Goal: Information Seeking & Learning: Learn about a topic

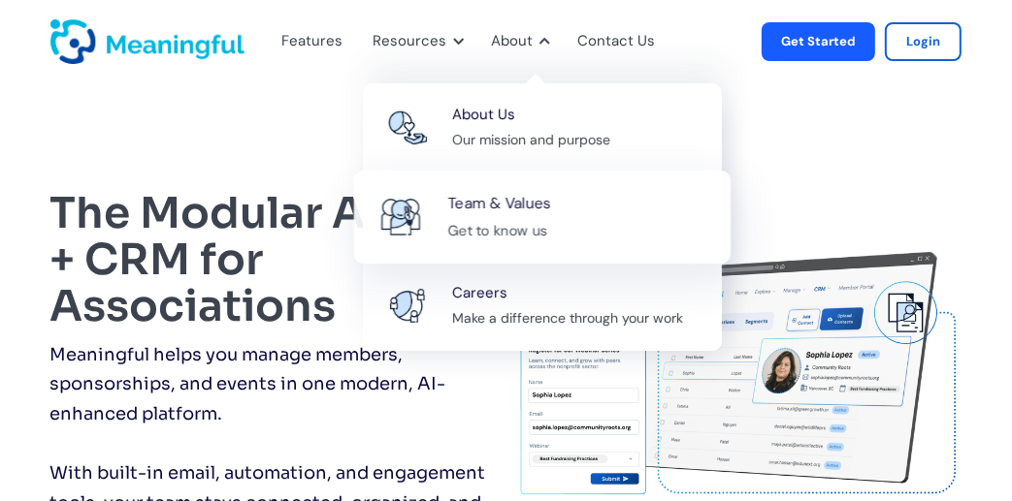
click at [463, 221] on div "Get to know us" at bounding box center [498, 230] width 100 height 24
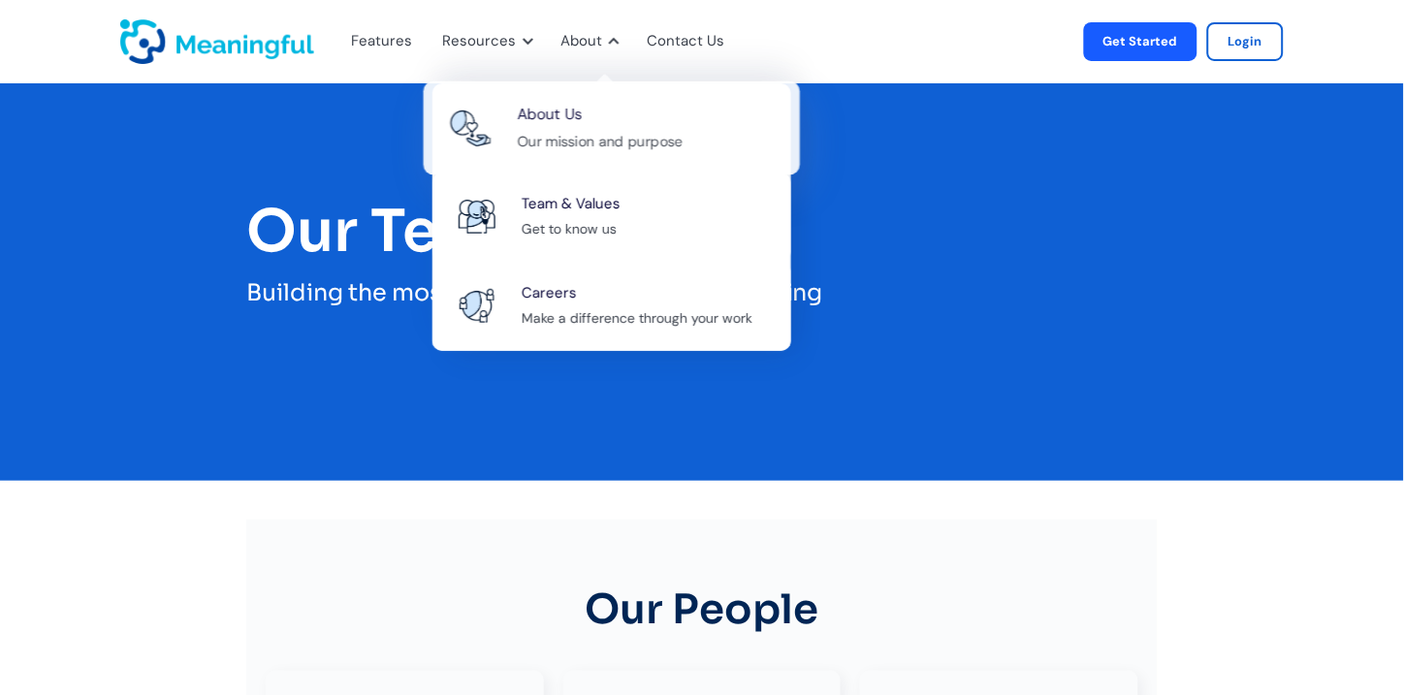
click at [595, 132] on div "Our mission and purpose" at bounding box center [600, 141] width 166 height 24
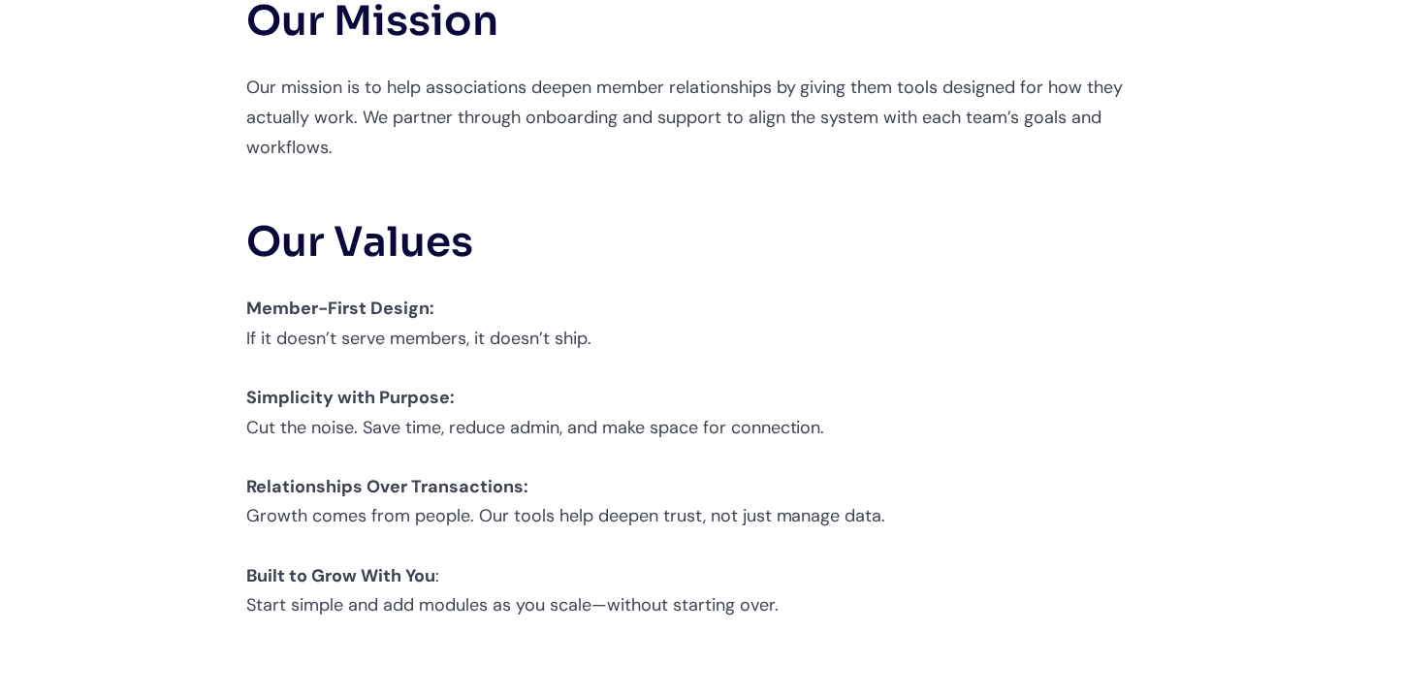
scroll to position [2155, 0]
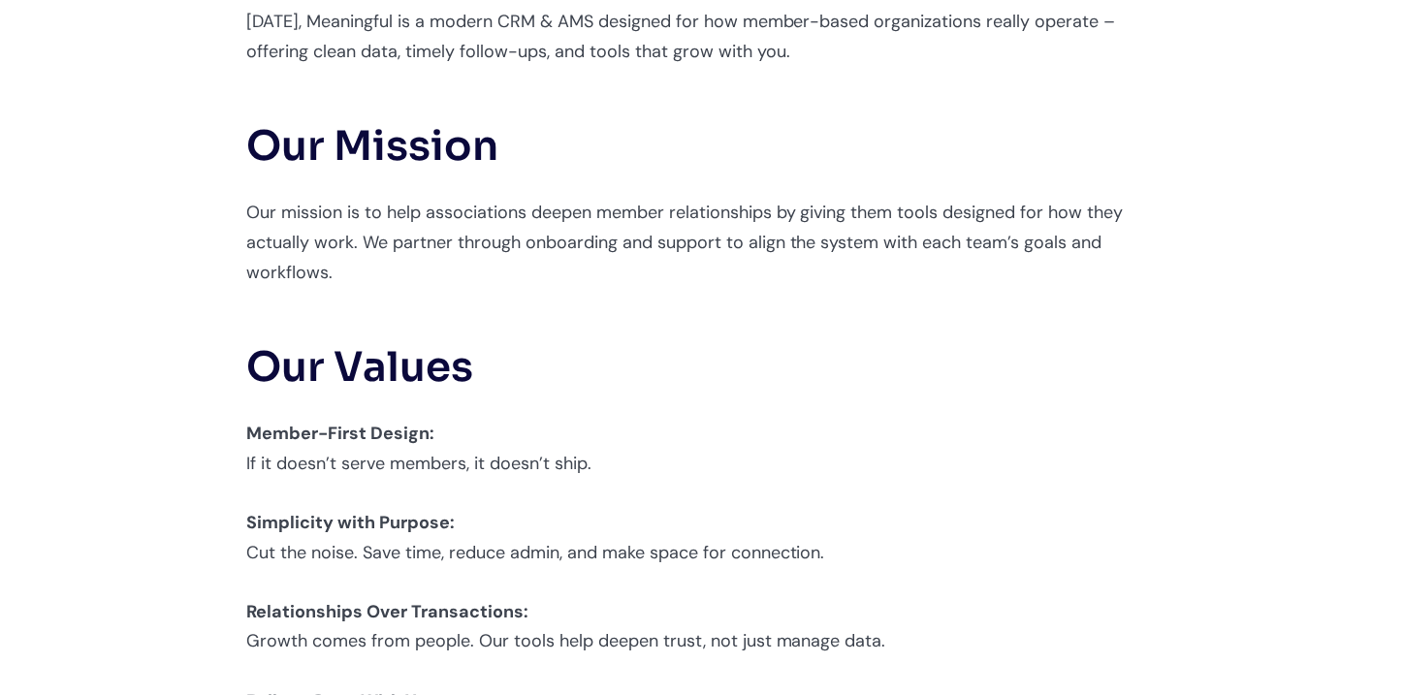
click at [628, 198] on p "Our mission is to help associations deepen member relationships by giving them …" at bounding box center [702, 242] width 912 height 89
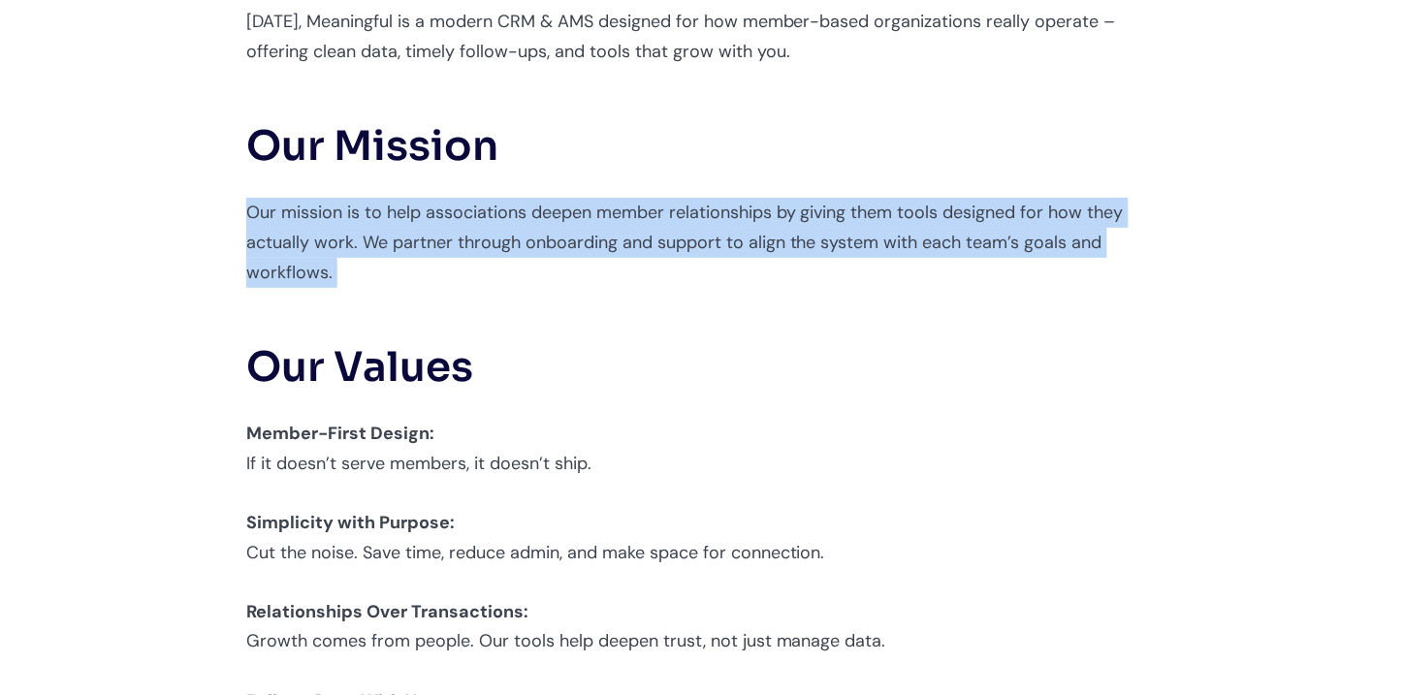
click at [628, 198] on p "Our mission is to help associations deepen member relationships by giving them …" at bounding box center [702, 242] width 912 height 89
copy p "Our mission is to help associations deepen member relationships by giving them …"
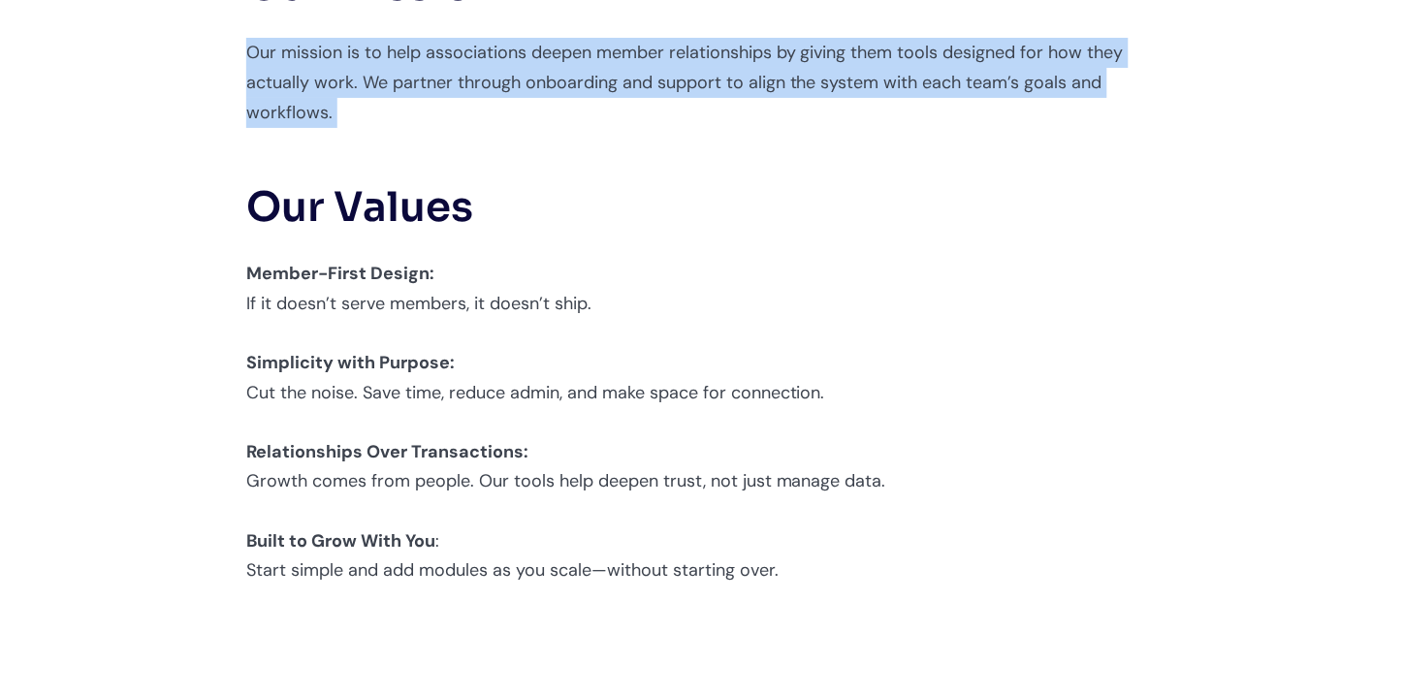
scroll to position [2334, 0]
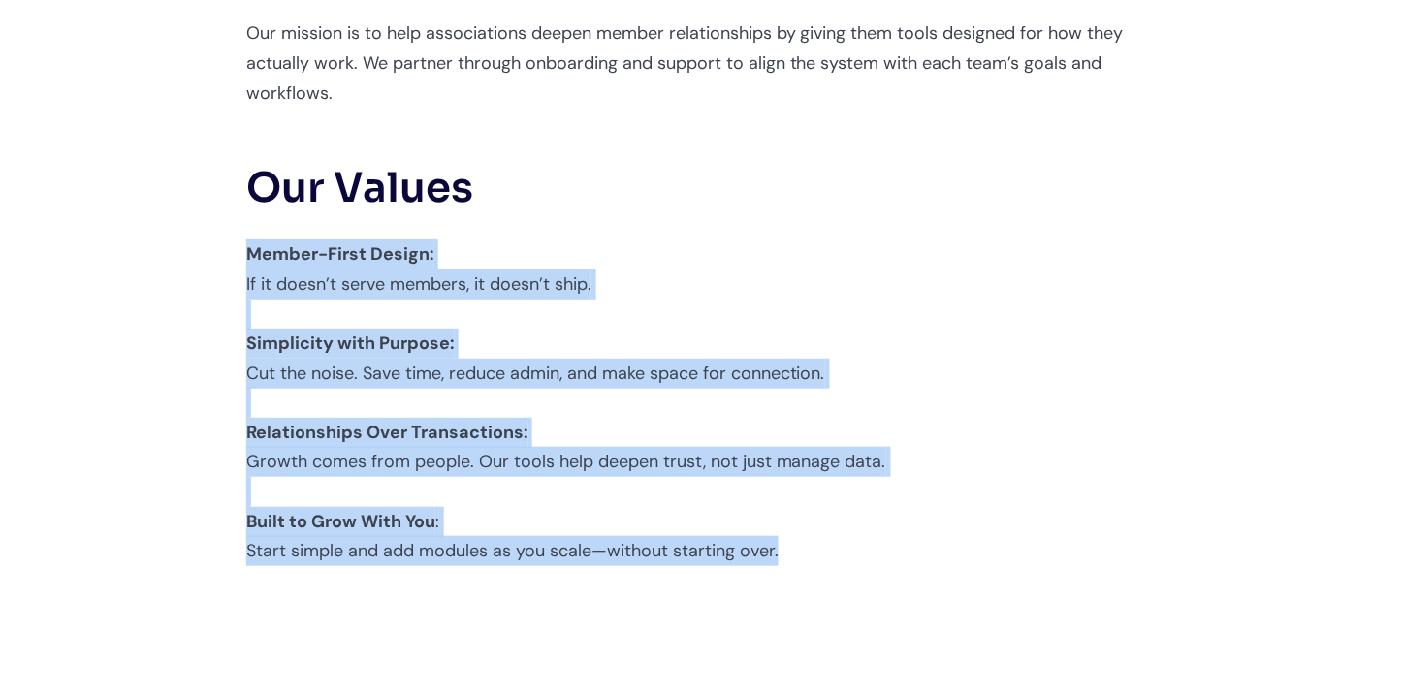
drag, startPoint x: 254, startPoint y: 234, endPoint x: 795, endPoint y: 520, distance: 612.2
click at [795, 520] on p "Member-First Design: If it doesn’t serve members, it doesn’t ship. ‍ Simplicity…" at bounding box center [702, 403] width 912 height 327
copy p "Member-First Design: If it doesn’t serve members, it doesn’t ship. ‍ Simplicity…"
